Goal: Task Accomplishment & Management: Manage account settings

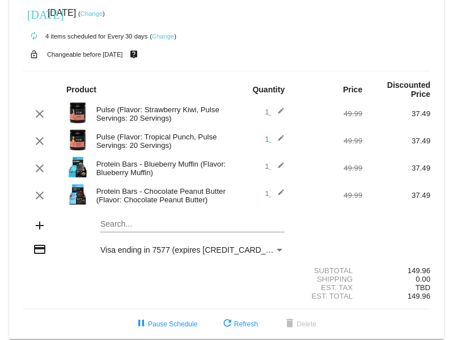
scroll to position [22, 0]
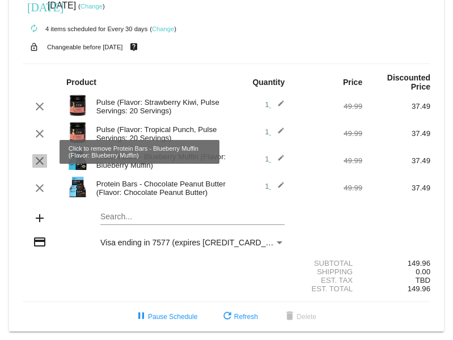
click at [40, 154] on mat-icon "clear" at bounding box center [40, 161] width 14 height 14
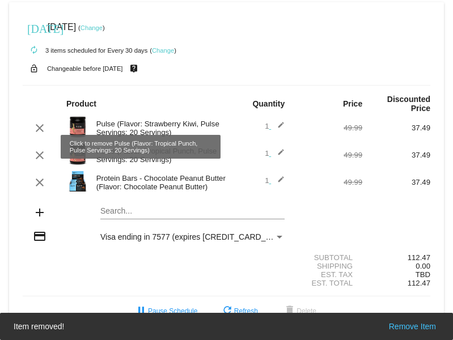
scroll to position [0, 0]
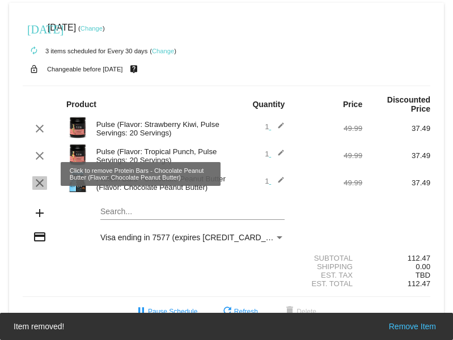
click at [41, 178] on mat-icon "clear" at bounding box center [40, 183] width 14 height 14
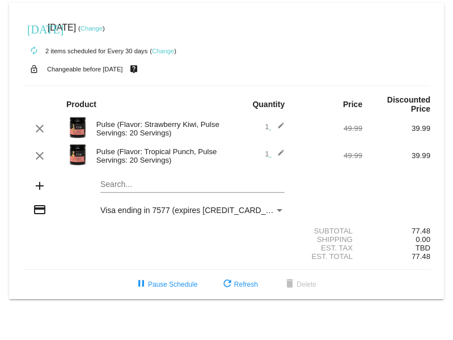
click at [282, 149] on mat-icon "edit" at bounding box center [278, 156] width 14 height 14
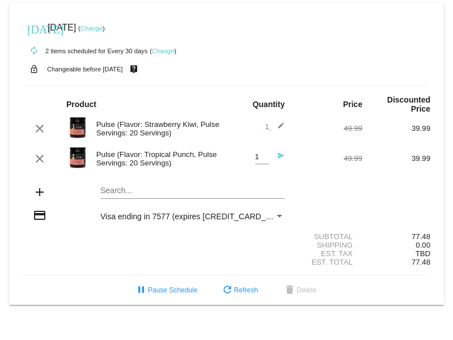
click at [279, 152] on mat-icon "send" at bounding box center [278, 159] width 14 height 14
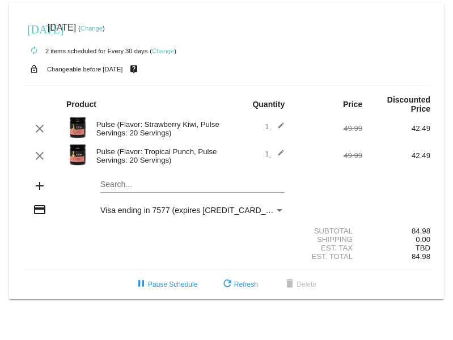
click at [283, 149] on mat-icon "edit" at bounding box center [278, 156] width 14 height 14
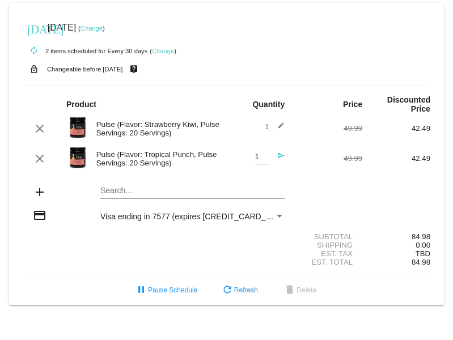
click at [279, 152] on mat-icon "send" at bounding box center [278, 159] width 14 height 14
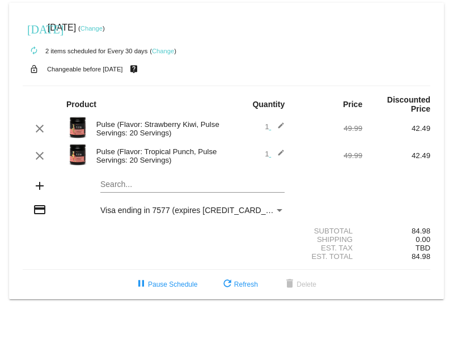
click at [78, 144] on img at bounding box center [77, 154] width 23 height 23
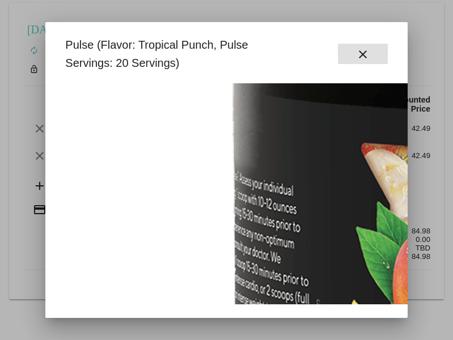
scroll to position [340, 0]
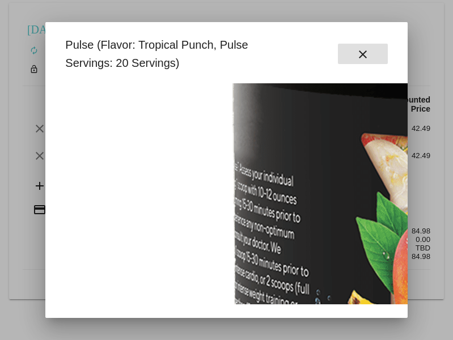
click at [362, 51] on mat-icon "close" at bounding box center [363, 55] width 14 height 14
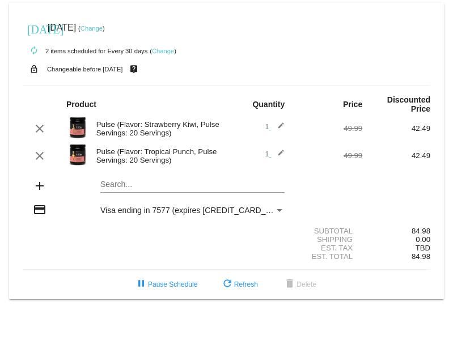
click at [79, 149] on img at bounding box center [77, 154] width 23 height 23
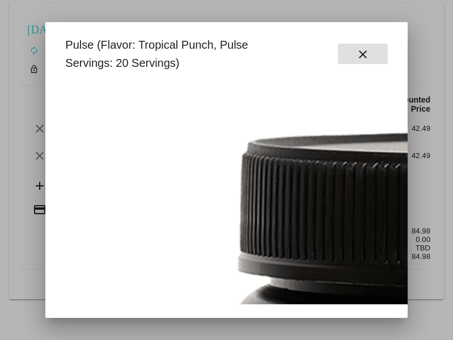
click at [365, 52] on mat-icon "close" at bounding box center [363, 55] width 14 height 14
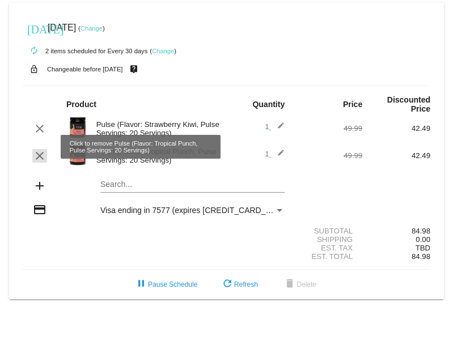
click at [40, 149] on mat-icon "clear" at bounding box center [40, 156] width 14 height 14
